Goal: Browse casually

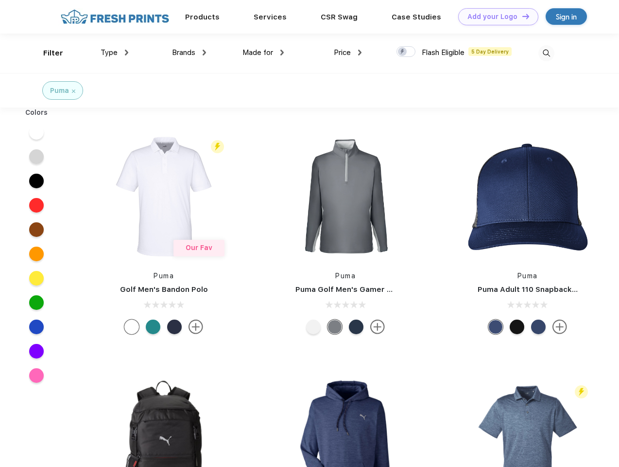
scroll to position [0, 0]
click at [495, 17] on link "Add your Logo Design Tool" at bounding box center [498, 16] width 80 height 17
click at [0, 0] on div "Design Tool" at bounding box center [0, 0] width 0 height 0
click at [521, 16] on link "Add your Logo Design Tool" at bounding box center [498, 16] width 80 height 17
click at [47, 53] on div "Filter" at bounding box center [53, 53] width 20 height 11
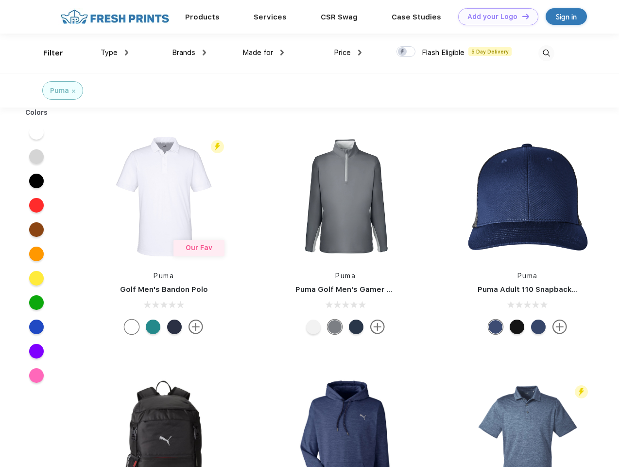
click at [115, 52] on span "Type" at bounding box center [109, 52] width 17 height 9
click at [189, 52] on span "Brands" at bounding box center [183, 52] width 23 height 9
click at [263, 52] on span "Made for" at bounding box center [258, 52] width 31 height 9
click at [348, 52] on span "Price" at bounding box center [342, 52] width 17 height 9
click at [406, 52] on div at bounding box center [406, 51] width 19 height 11
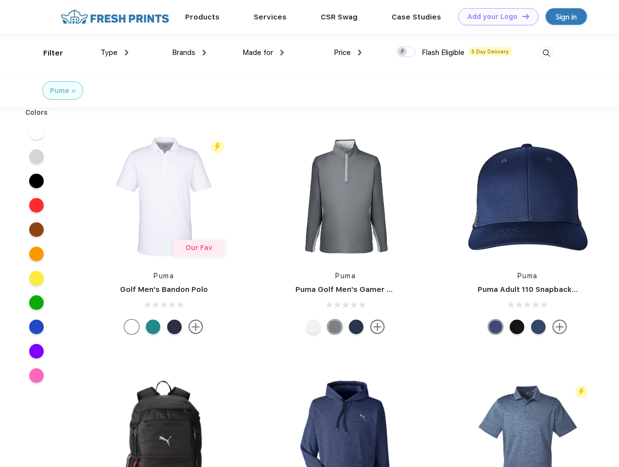
click at [403, 52] on input "checkbox" at bounding box center [400, 49] width 6 height 6
click at [546, 53] on img at bounding box center [546, 53] width 16 height 16
